Goal: Information Seeking & Learning: Learn about a topic

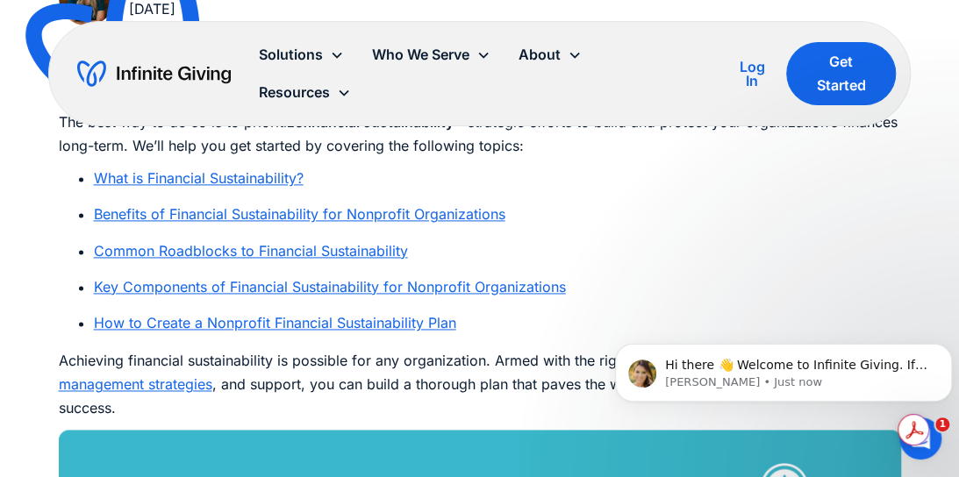
click at [269, 329] on link "How to Create a Nonprofit Financial Sustainability Plan" at bounding box center [275, 323] width 362 height 18
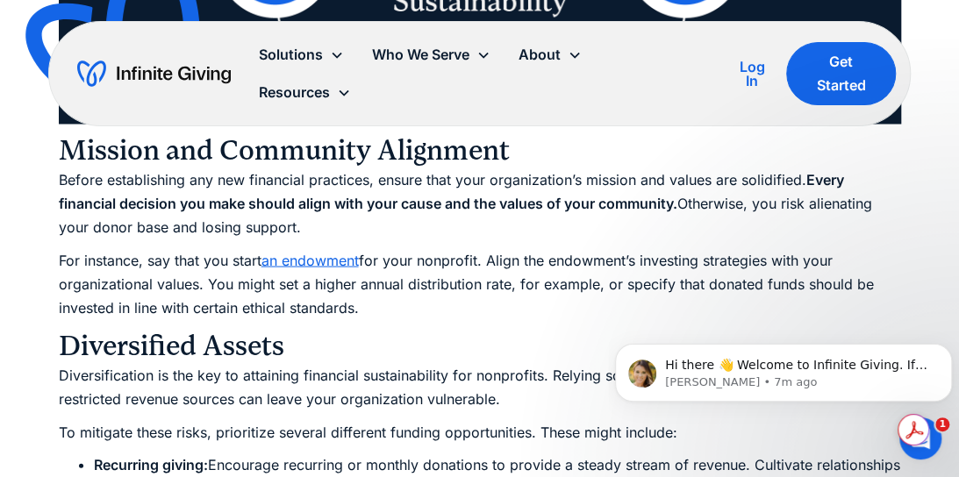
scroll to position [4213, 0]
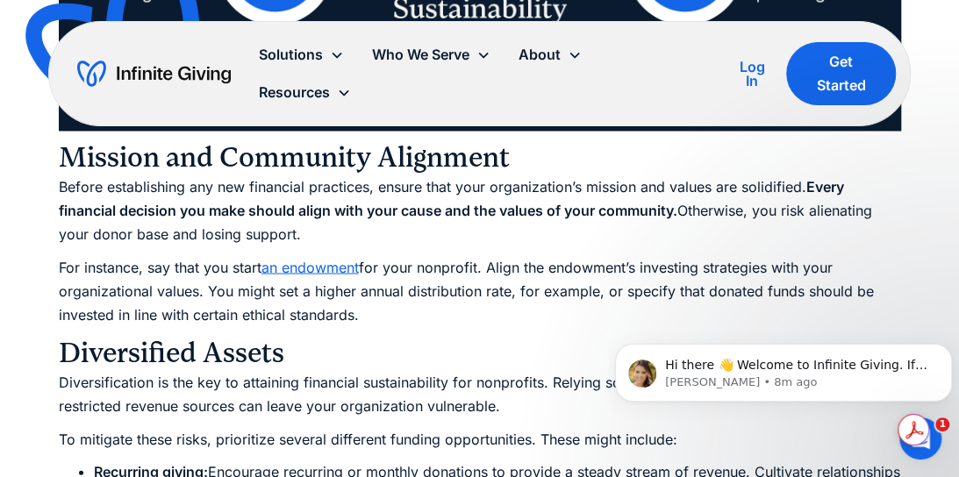
click at [47, 149] on img at bounding box center [129, 49] width 232 height 225
drag, startPoint x: 366, startPoint y: 319, endPoint x: 52, endPoint y: 172, distance: 346.7
copy div "Mission and Community Alignment Before establishing any new financial practices…"
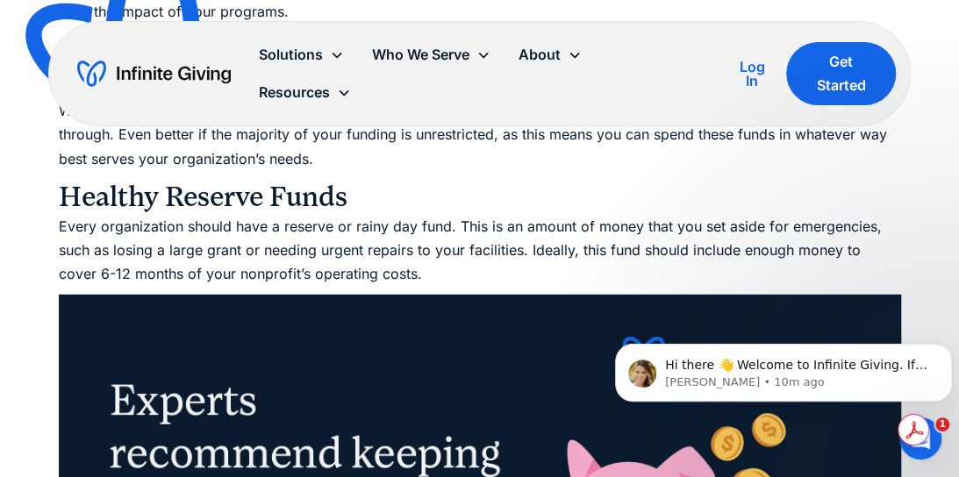
scroll to position [4915, 0]
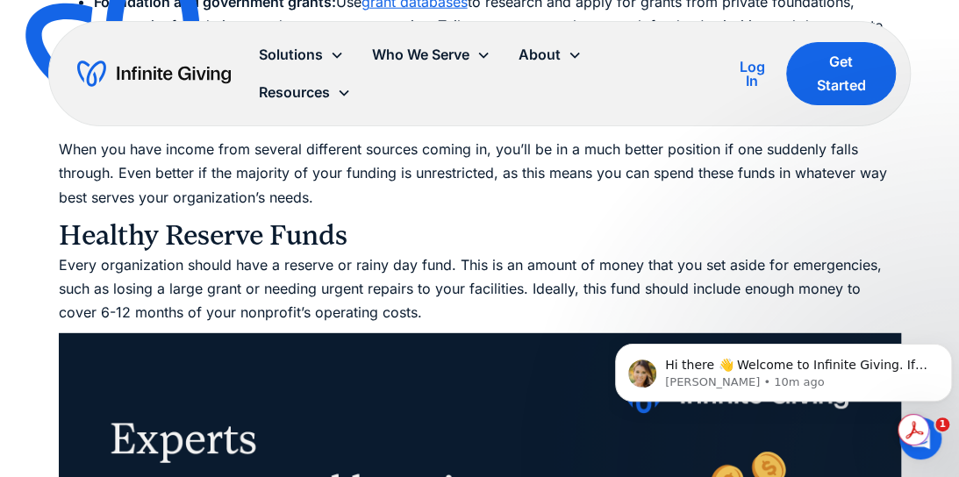
click at [390, 310] on p "Every organization should have a reserve or rainy day fund. This is an amount o…" at bounding box center [480, 290] width 843 height 72
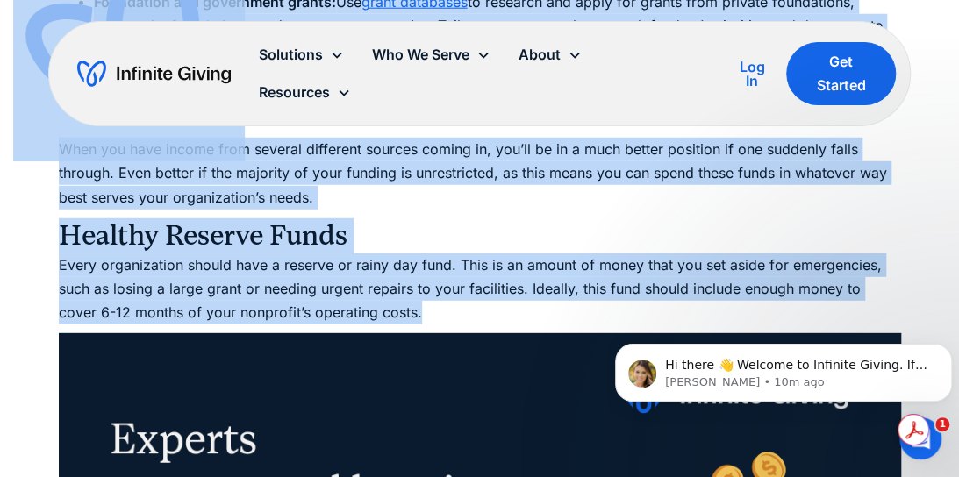
drag, startPoint x: 376, startPoint y: 314, endPoint x: 198, endPoint y: 159, distance: 235.7
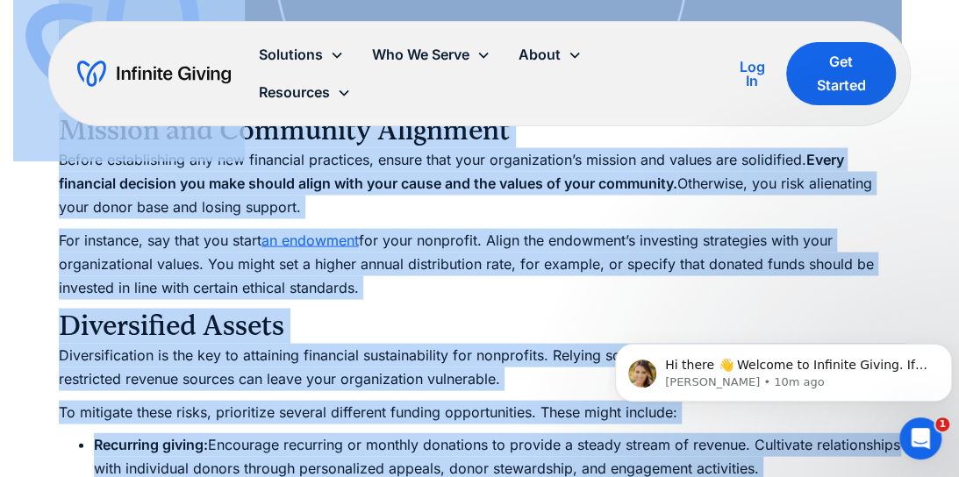
scroll to position [4213, 0]
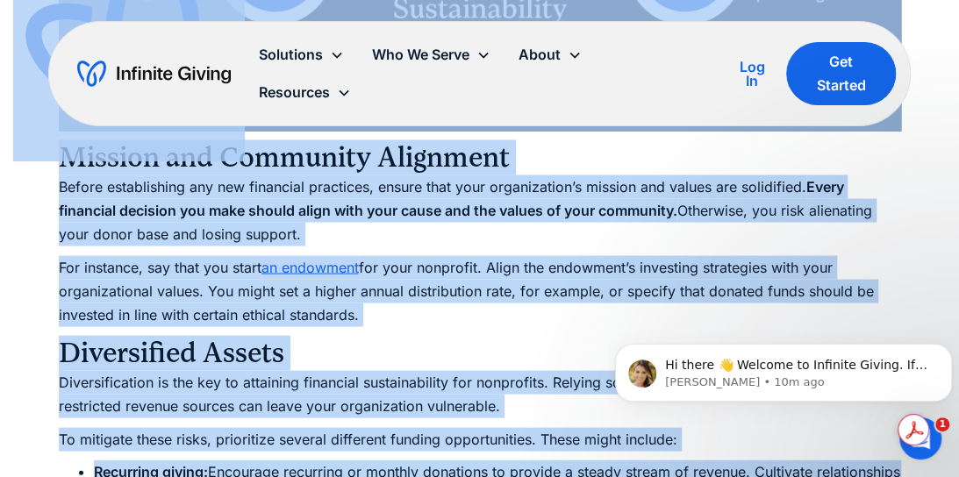
click at [305, 348] on h3 "Diversified Assets" at bounding box center [480, 352] width 843 height 35
click at [423, 315] on p "For instance, say that you start an endowment for your nonprofit. Align the end…" at bounding box center [480, 291] width 843 height 72
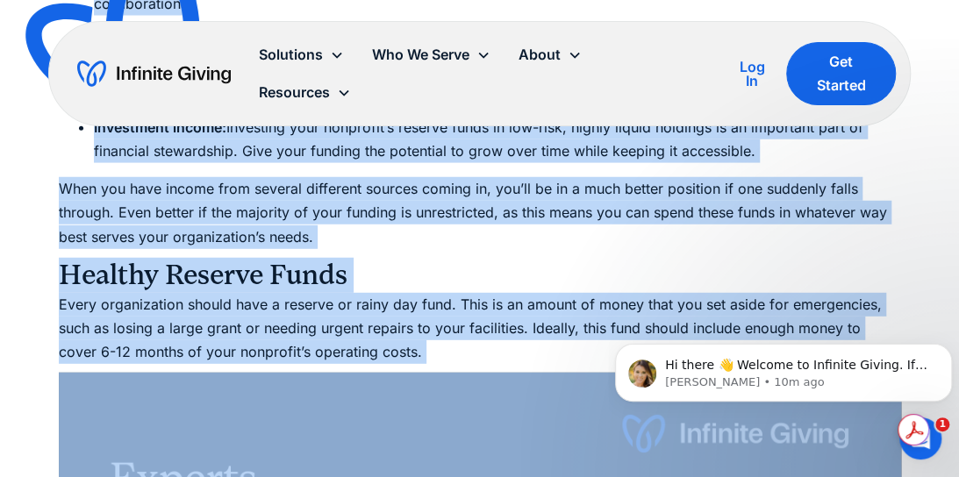
scroll to position [4876, 0]
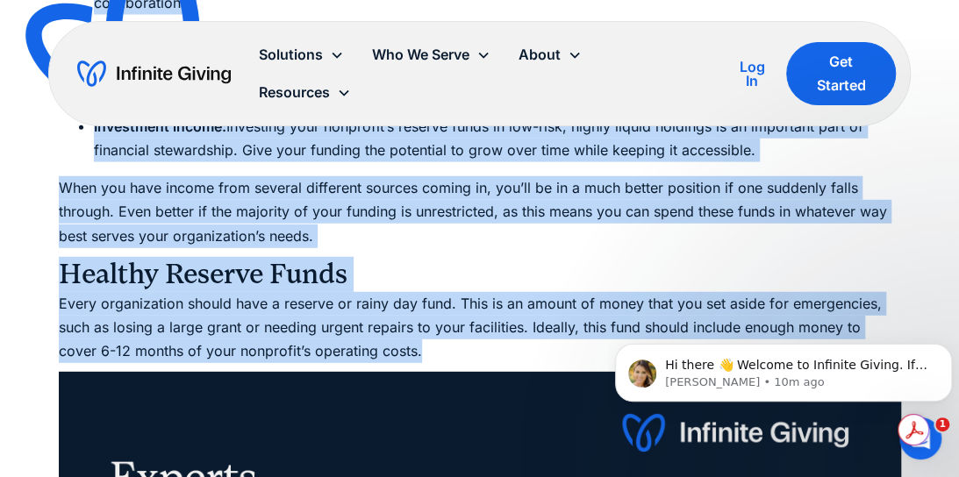
drag, startPoint x: 61, startPoint y: 351, endPoint x: 569, endPoint y: 350, distance: 507.3
click at [569, 350] on div "These days, the news is full of reasons your nonprofit needs a financial safety…" at bounding box center [480, 473] width 843 height 8660
copy div "Diversified Assets Diversification is the key to attaining financial sustainabi…"
click at [353, 247] on p "When you have income from several different sources coming in, you’ll be in a m…" at bounding box center [480, 212] width 843 height 72
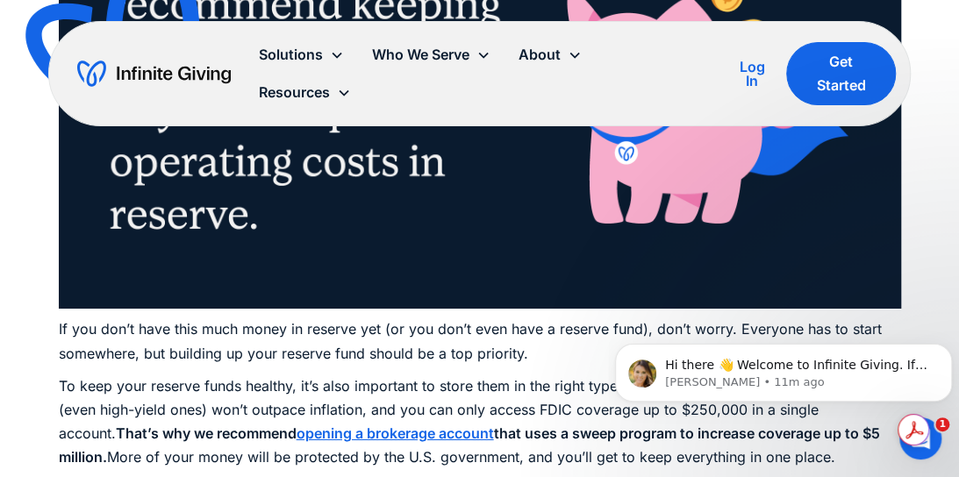
scroll to position [5490, 0]
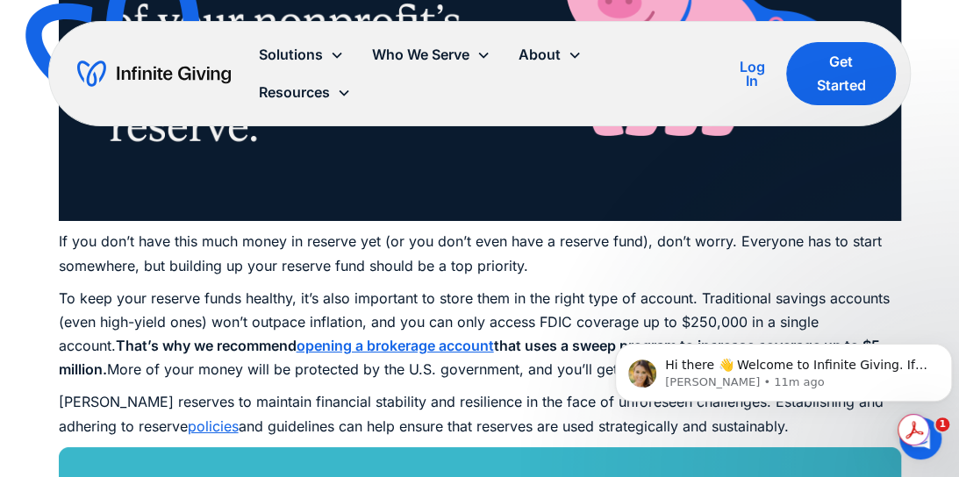
drag, startPoint x: 59, startPoint y: 240, endPoint x: 743, endPoint y: 433, distance: 711.0
copy div "If you don’t have this much money in reserve yet (or you don’t even have a rese…"
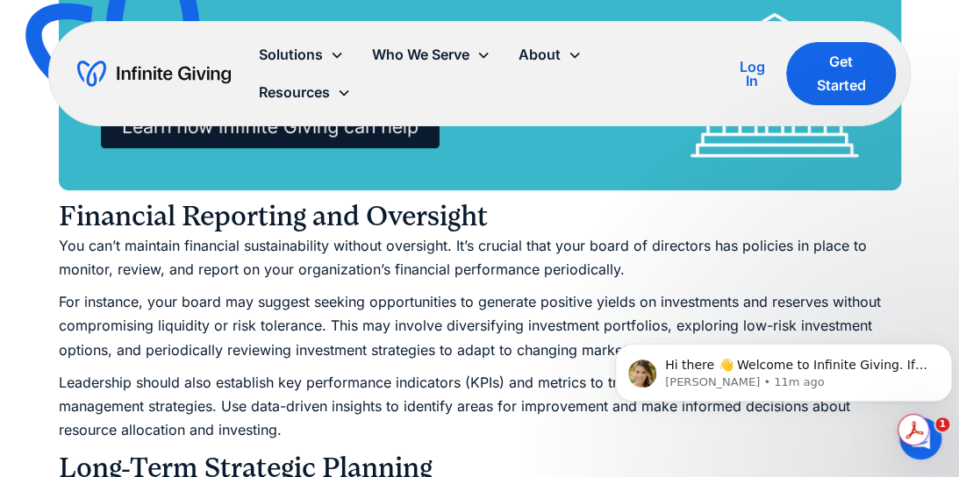
scroll to position [6017, 0]
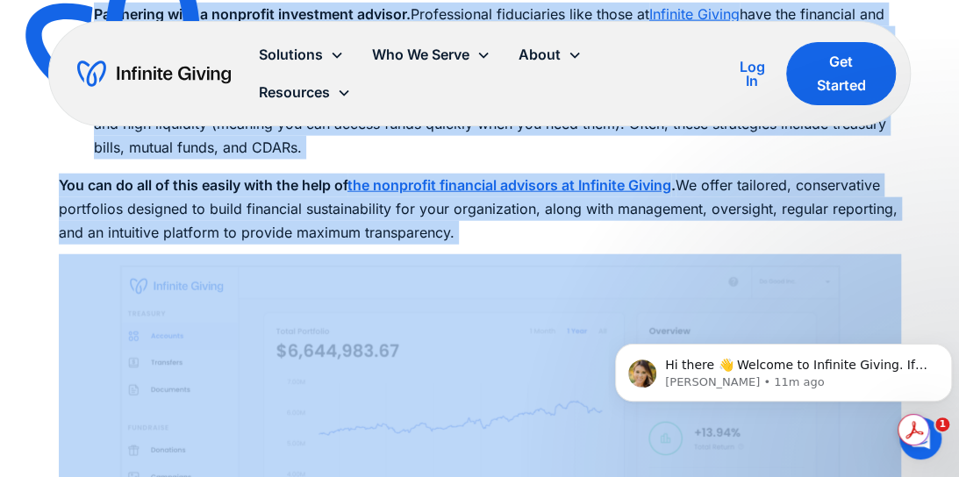
scroll to position [7509, 0]
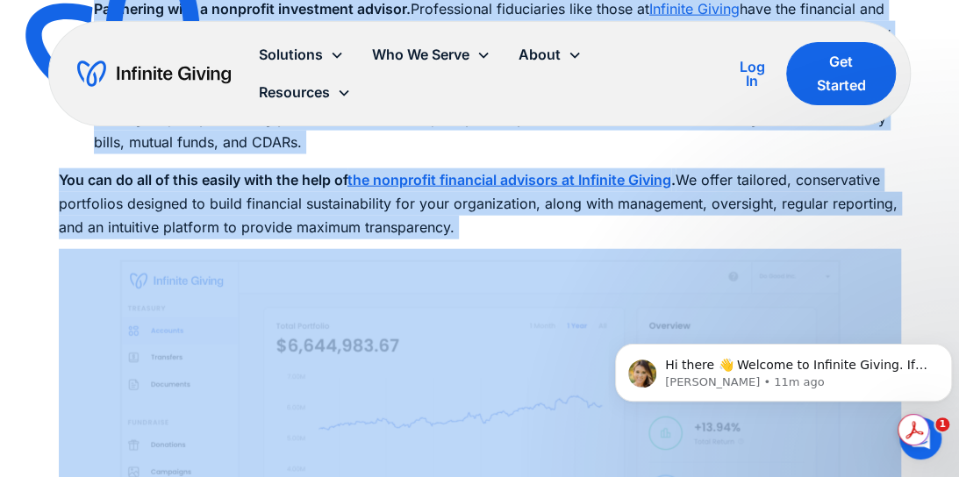
drag, startPoint x: 61, startPoint y: 164, endPoint x: 500, endPoint y: 235, distance: 444.5
copy div "Financial Reporting and Oversight You can’t maintain financial sustainability w…"
click at [61, 298] on img at bounding box center [480, 486] width 843 height 474
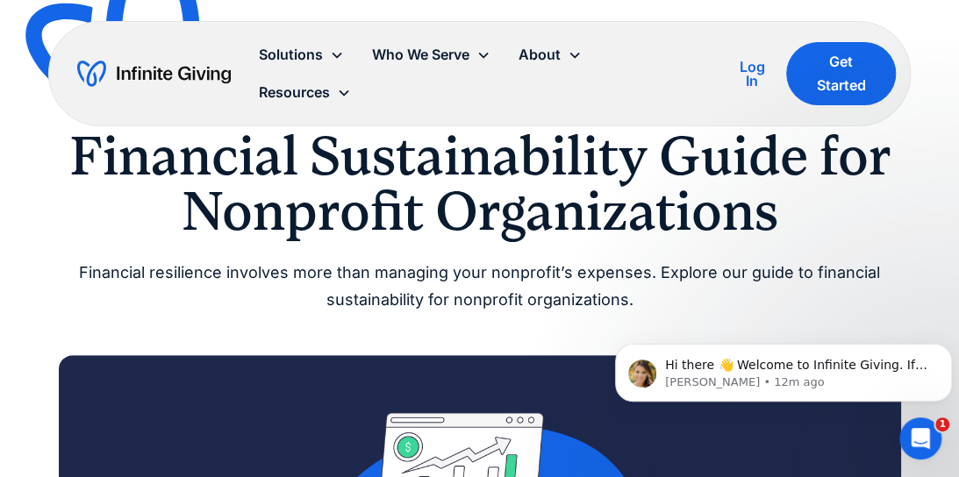
scroll to position [0, 0]
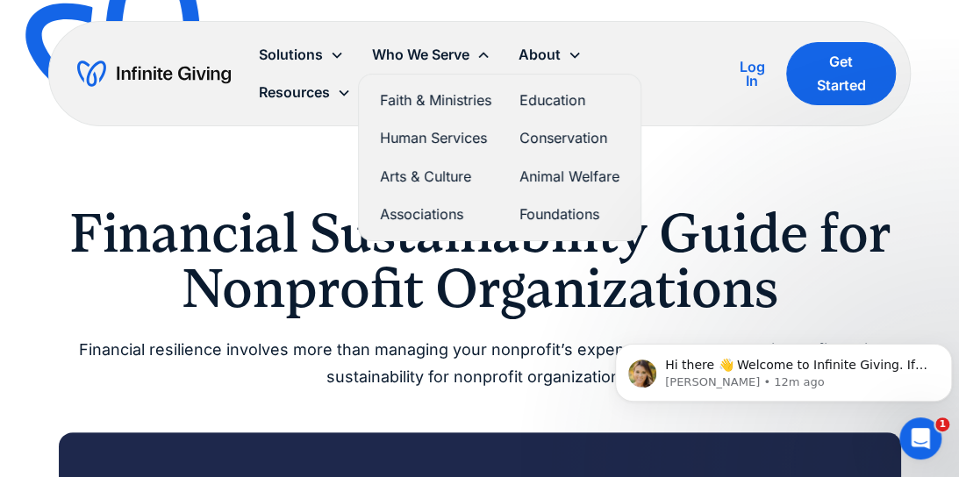
click at [457, 99] on link "Faith & Ministries" at bounding box center [435, 101] width 111 height 24
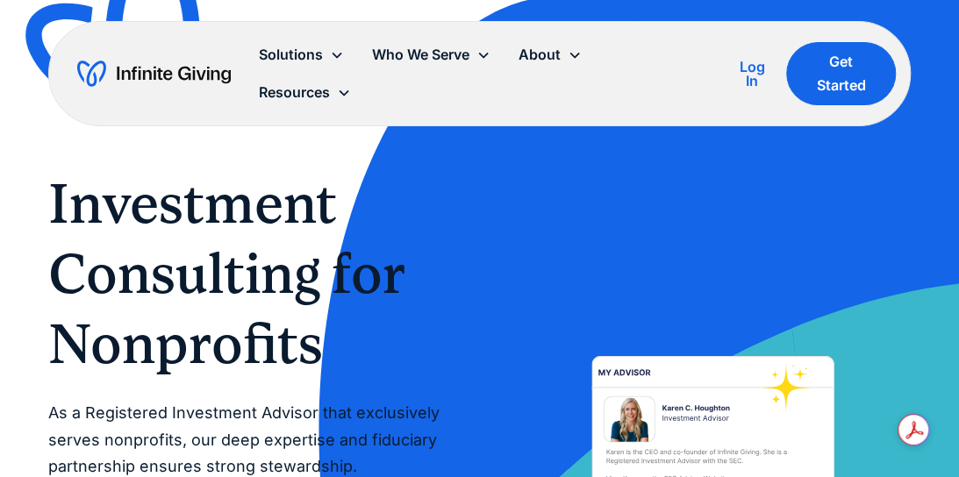
click at [244, 231] on h1 "Investment Consulting for Nonprofits" at bounding box center [246, 274] width 397 height 211
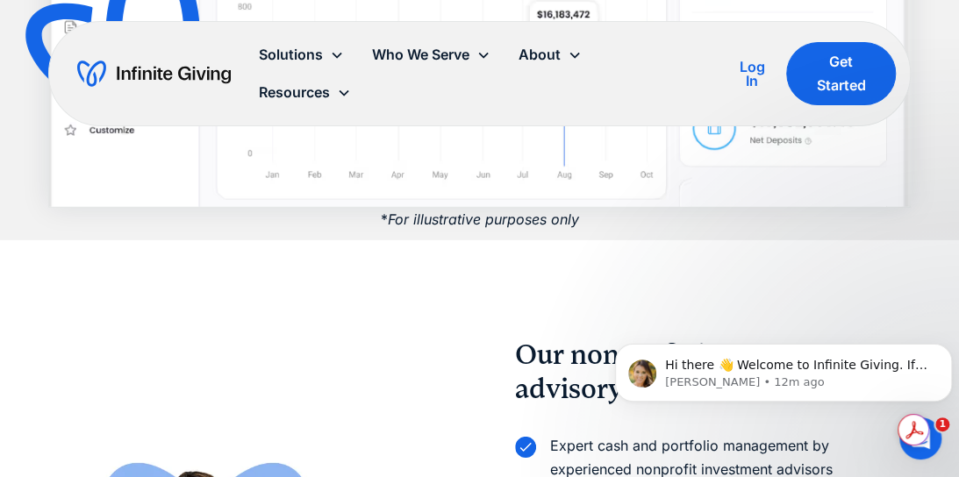
scroll to position [2194, 0]
